Goal: Contribute content: Add original content to the website for others to see

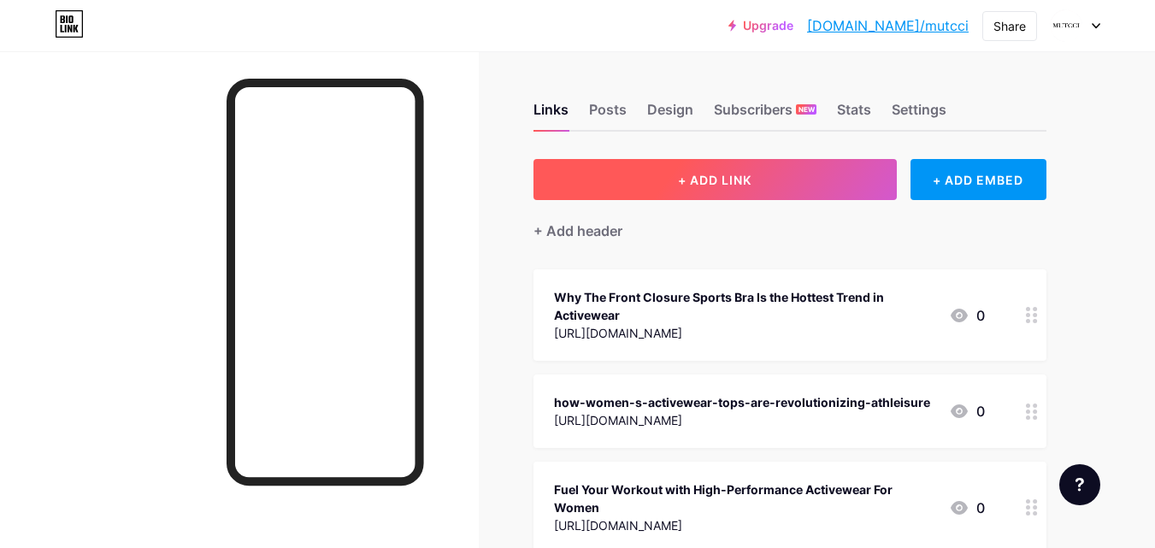
click at [732, 191] on button "+ ADD LINK" at bounding box center [714, 179] width 363 height 41
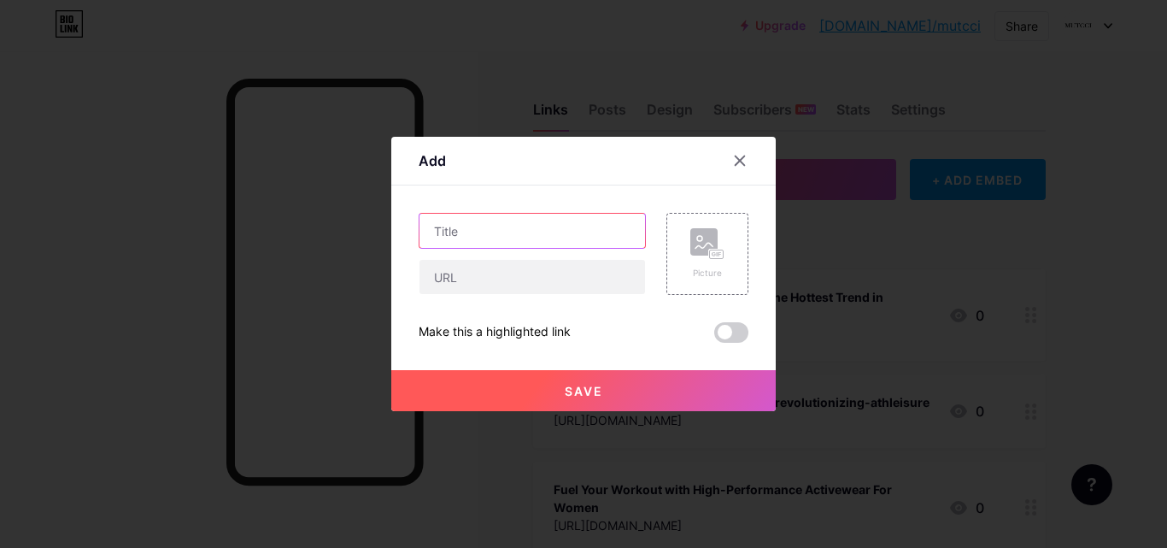
click at [461, 239] on input "text" at bounding box center [533, 231] width 226 height 34
paste input "Top Front Closure Sports Bras For High-Intensity Training"
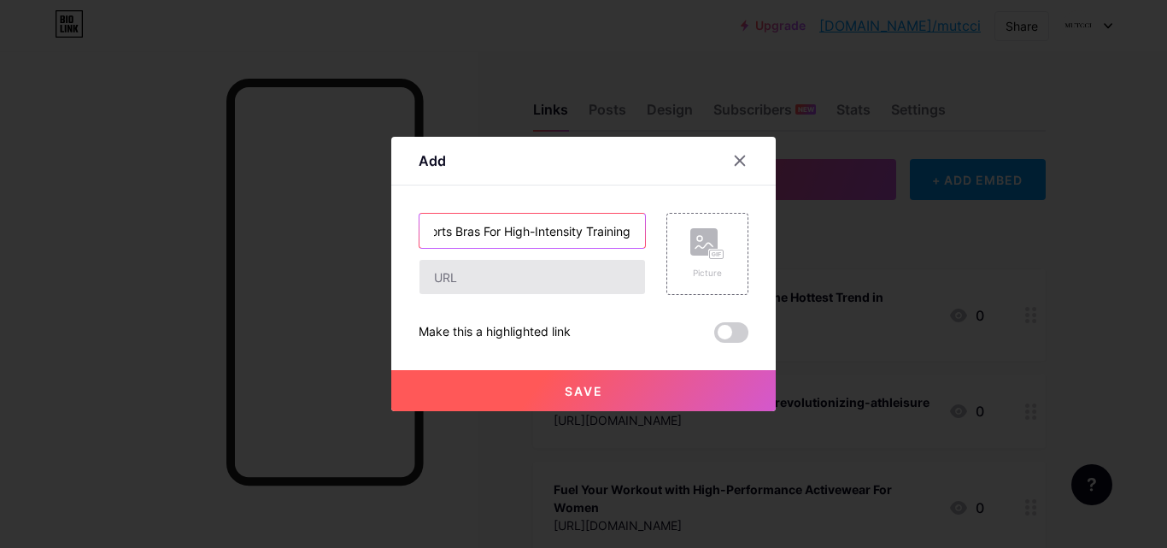
type input "Top Front Closure Sports Bras For High-Intensity Training"
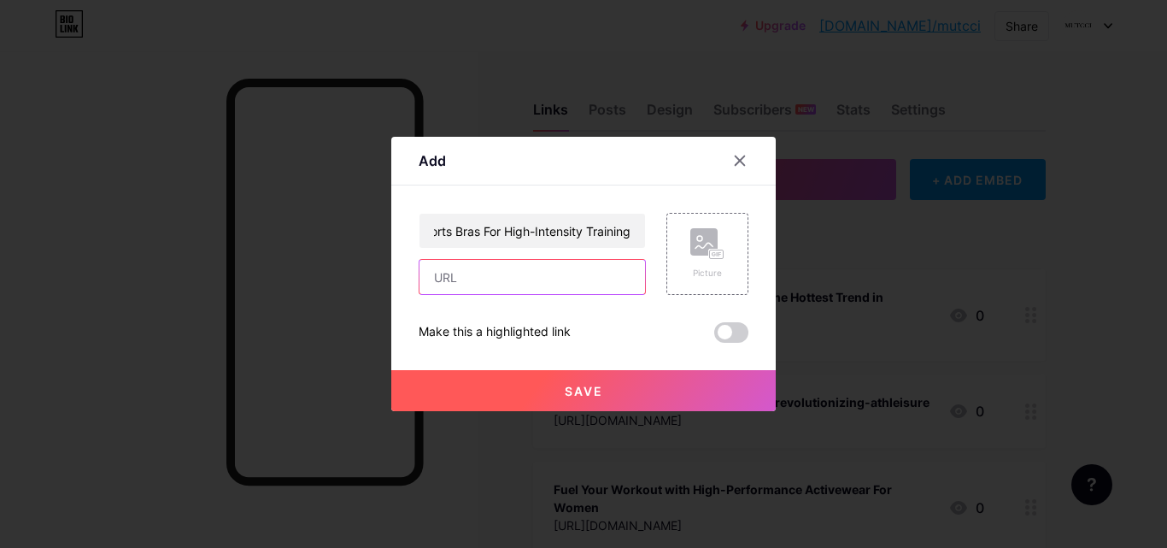
drag, startPoint x: 450, startPoint y: 274, endPoint x: 404, endPoint y: 238, distance: 59.0
click at [450, 274] on input "text" at bounding box center [533, 277] width 226 height 34
paste input "[URL][DOMAIN_NAME]"
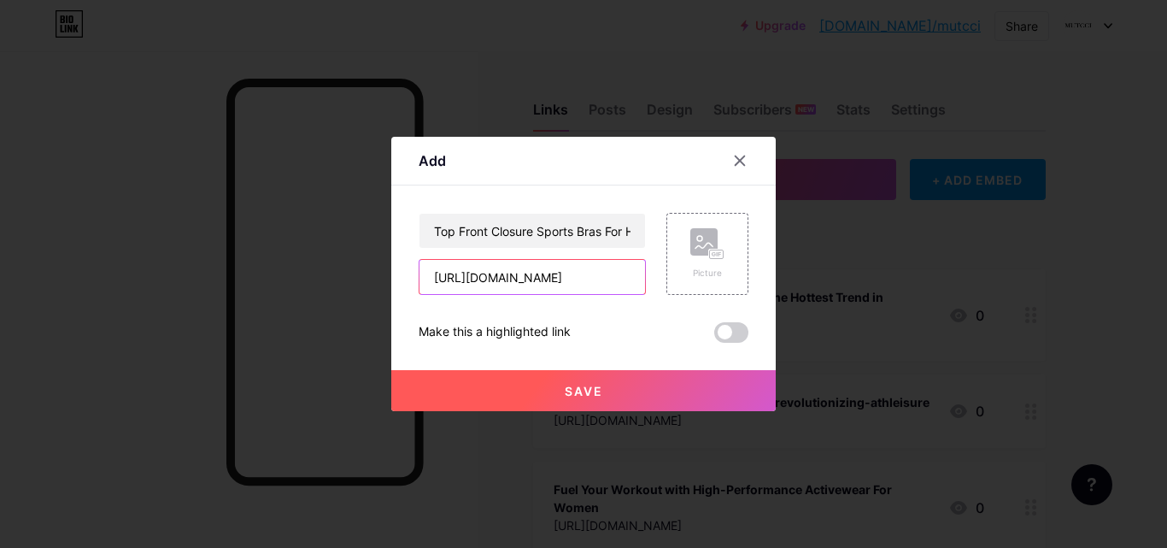
type input "[URL][DOMAIN_NAME]"
click at [555, 387] on button "Save" at bounding box center [583, 390] width 385 height 41
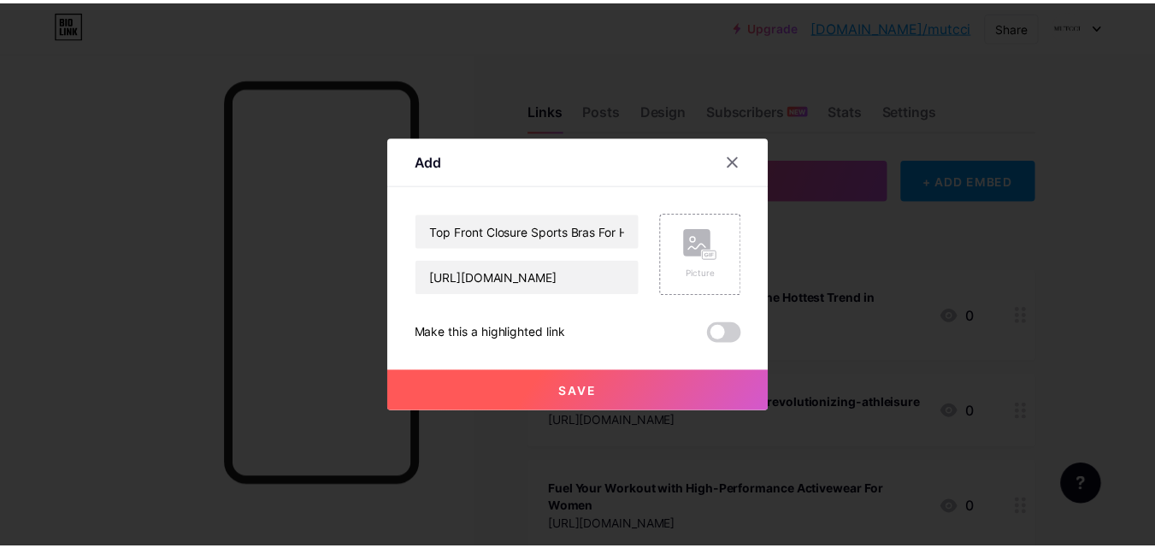
scroll to position [0, 0]
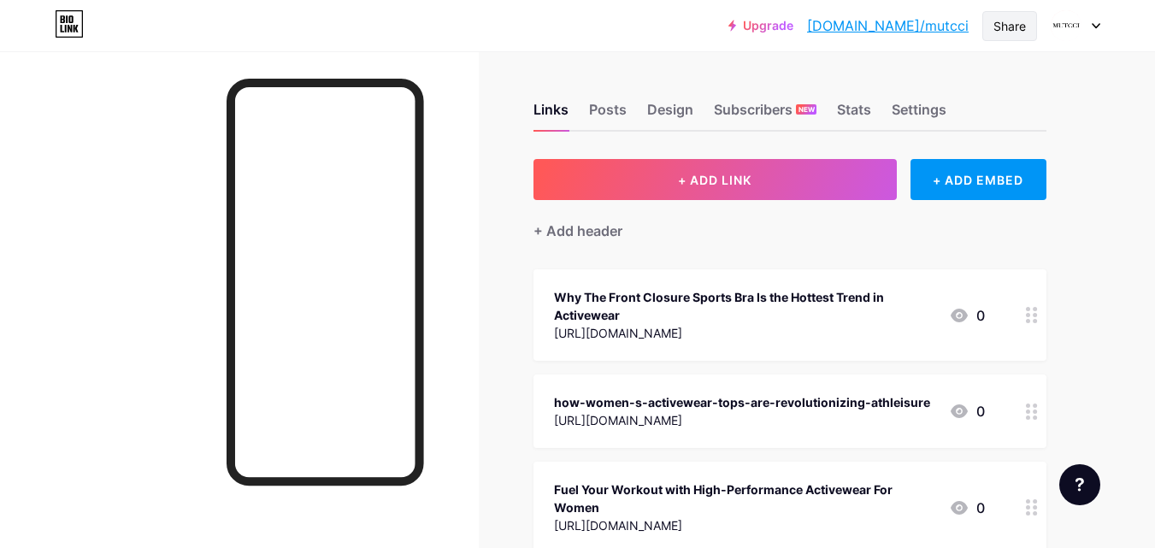
click at [1005, 26] on div "Share" at bounding box center [1009, 26] width 32 height 18
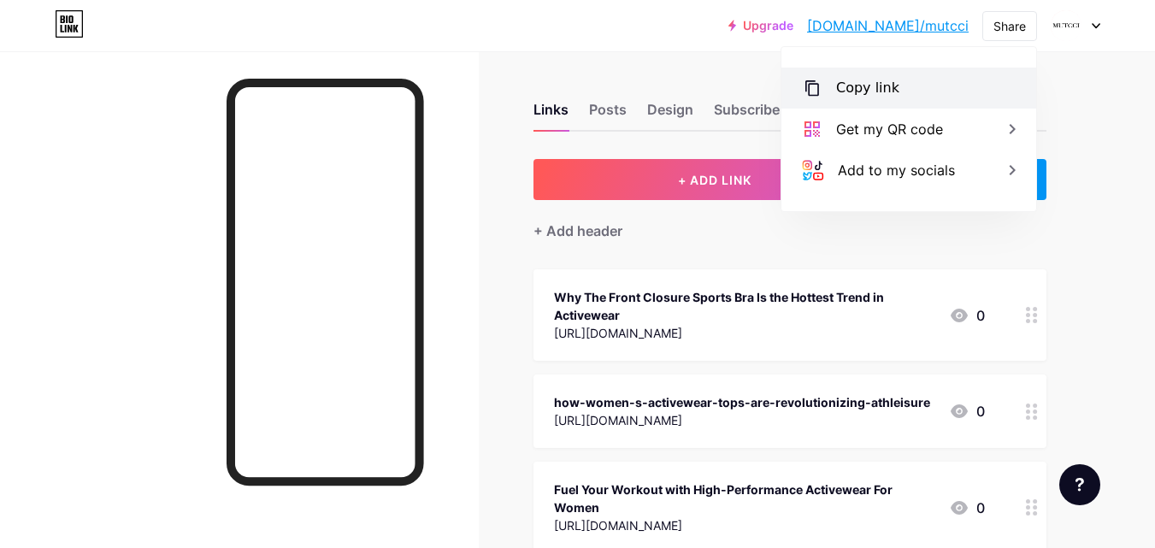
click at [860, 90] on div "Copy link" at bounding box center [867, 88] width 63 height 21
